Goal: Transaction & Acquisition: Purchase product/service

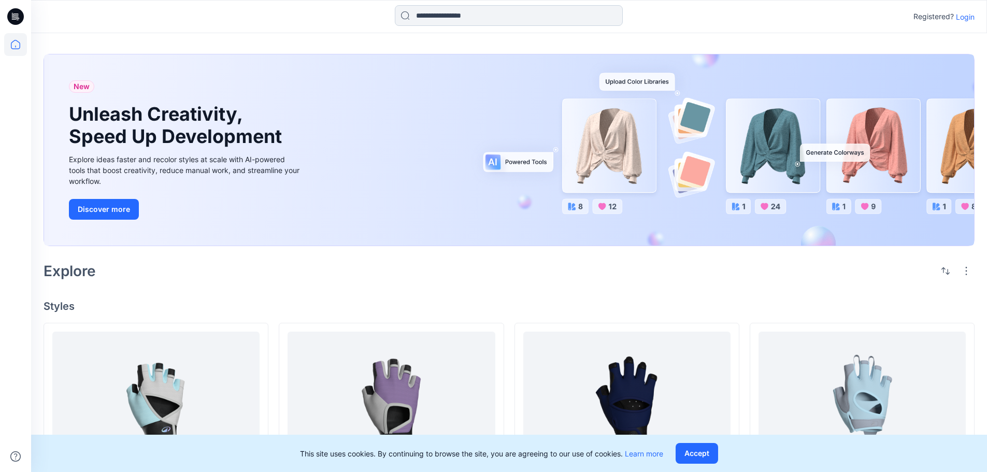
click at [475, 13] on input at bounding box center [509, 15] width 228 height 21
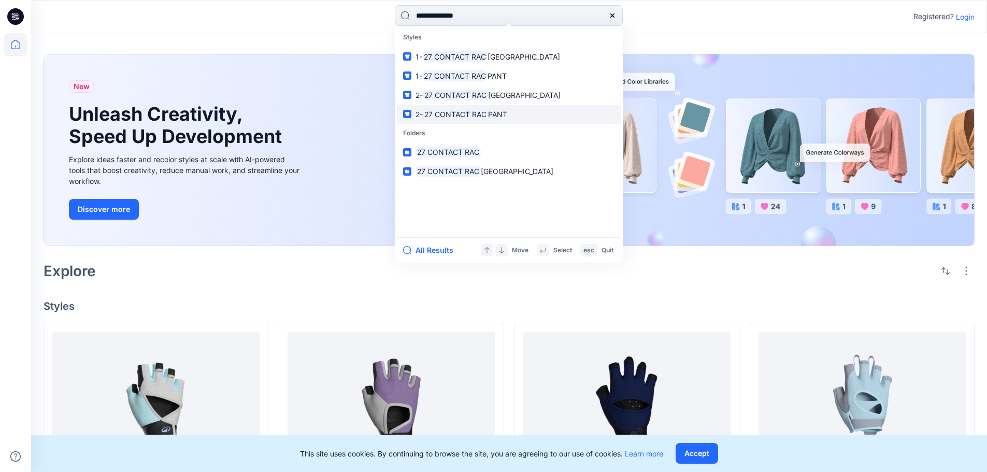
type input "**********"
click at [476, 117] on mark "27 CONTACT RAC" at bounding box center [455, 114] width 65 height 12
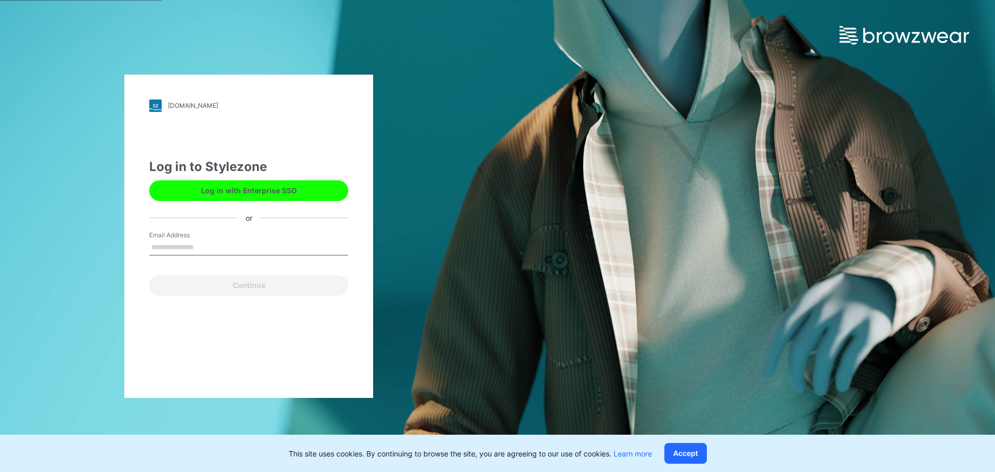
click at [216, 243] on input "Email Address" at bounding box center [248, 248] width 199 height 16
type input "**********"
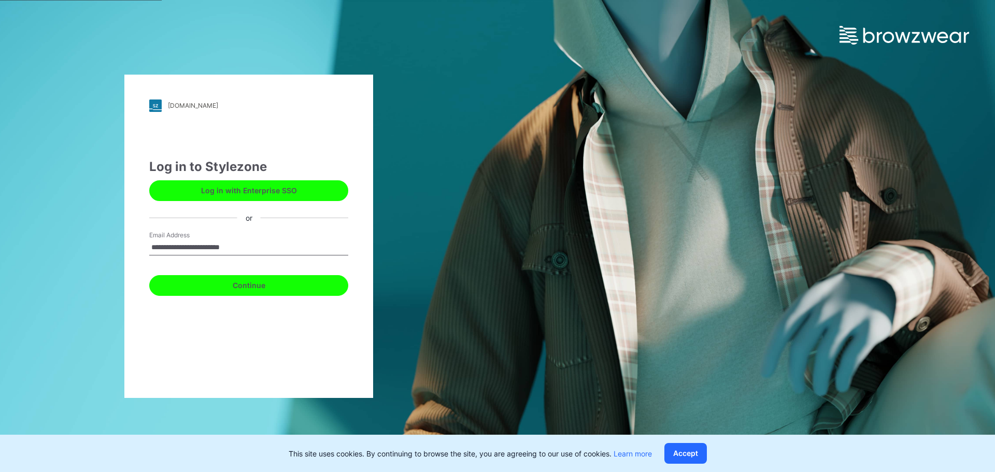
click at [221, 288] on button "Continue" at bounding box center [248, 285] width 199 height 21
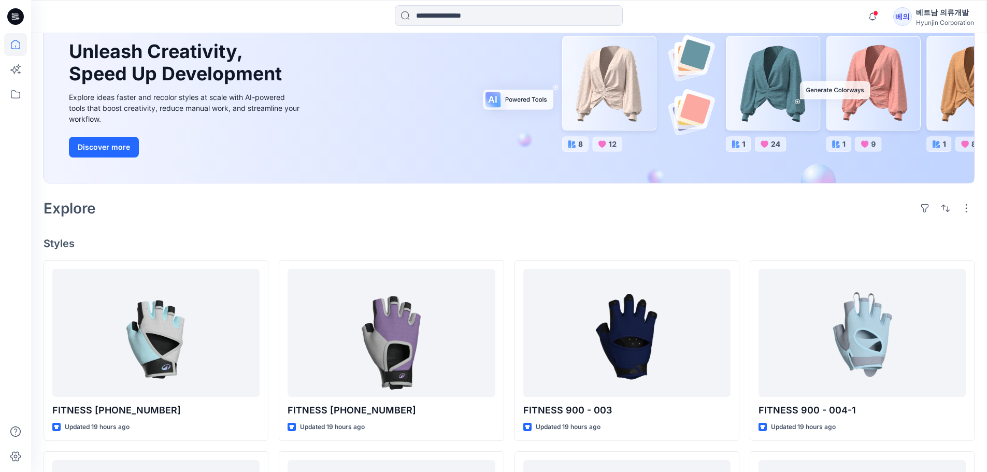
scroll to position [259, 0]
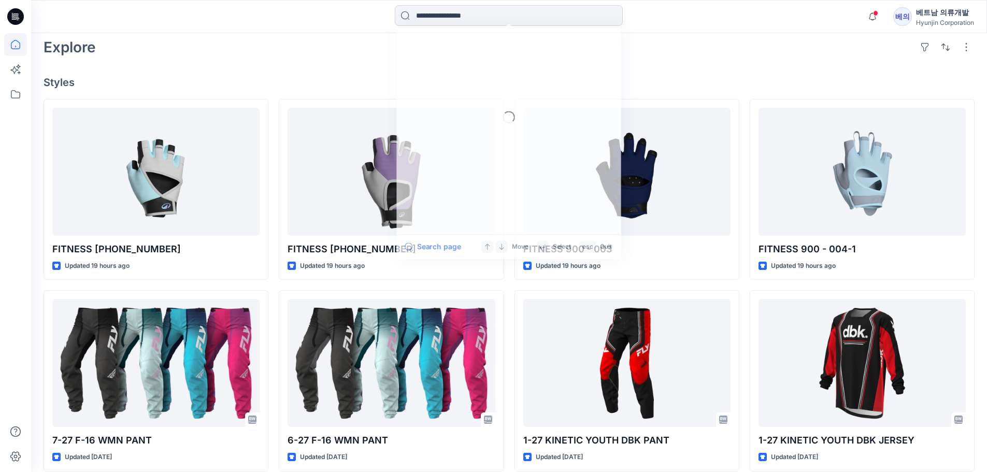
click at [515, 13] on input at bounding box center [509, 15] width 228 height 21
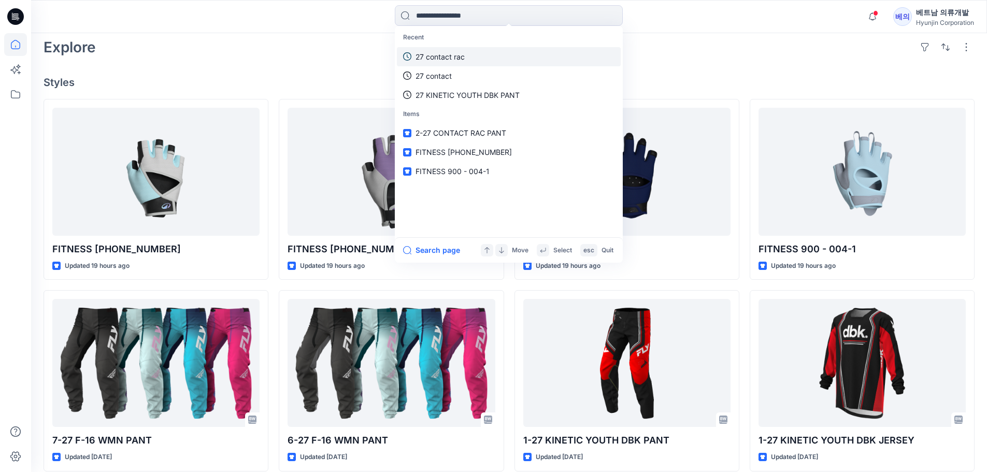
click at [465, 62] on link "27 contact rac" at bounding box center [509, 56] width 224 height 19
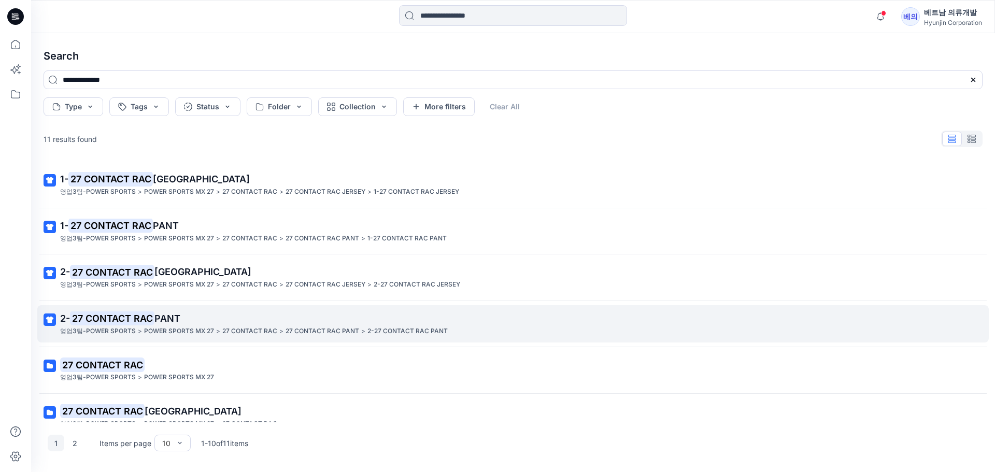
click at [118, 319] on mark "27 CONTACT RAC" at bounding box center [112, 318] width 84 height 15
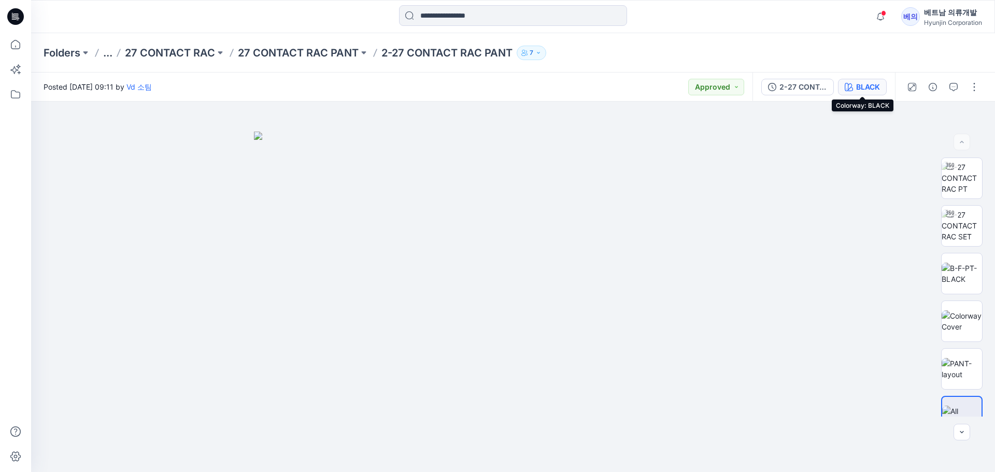
click at [870, 81] on div "BLACK" at bounding box center [868, 86] width 24 height 11
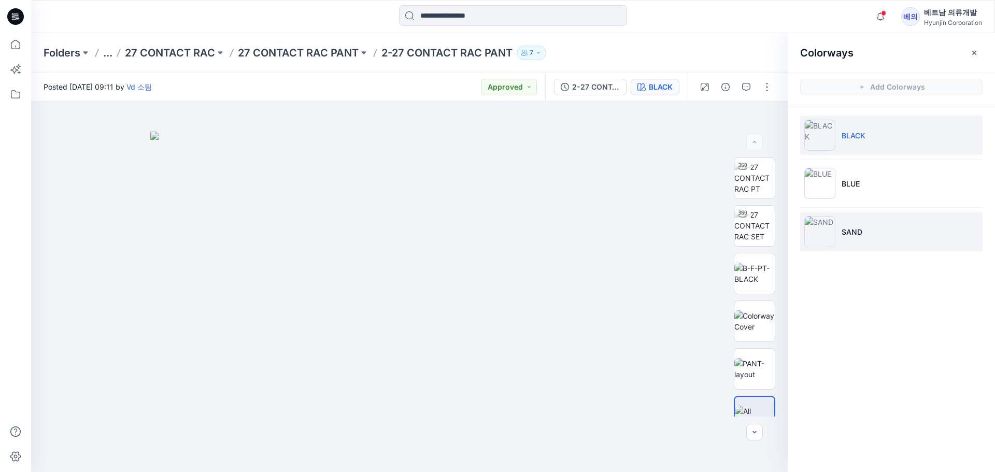
click at [859, 231] on p "SAND" at bounding box center [852, 231] width 21 height 11
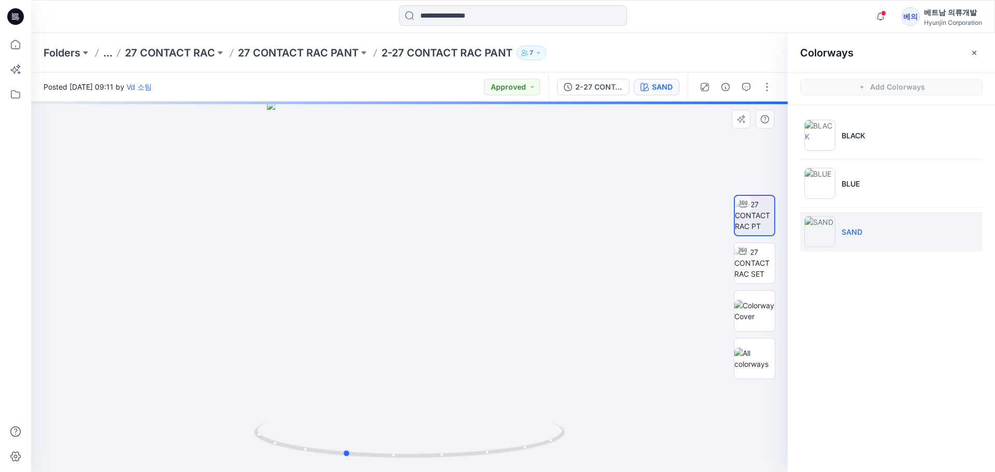
drag, startPoint x: 505, startPoint y: 266, endPoint x: 449, endPoint y: 266, distance: 55.4
click at [449, 266] on div at bounding box center [409, 287] width 757 height 370
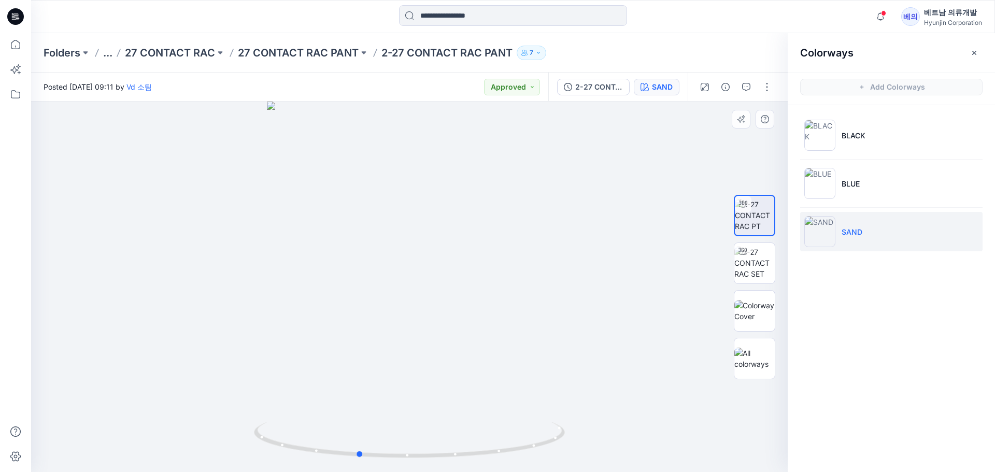
drag, startPoint x: 396, startPoint y: 250, endPoint x: 401, endPoint y: 263, distance: 13.3
click at [401, 263] on div at bounding box center [409, 287] width 757 height 370
